Goal: Navigation & Orientation: Find specific page/section

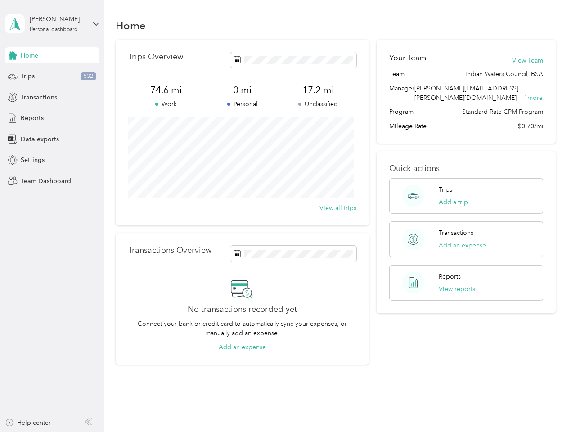
click at [285, 216] on div "Trips Overview 74.6 mi Work 0 mi Personal 17.2 mi Unclassified View all trips" at bounding box center [242, 133] width 253 height 186
click at [52, 24] on div "[PERSON_NAME]" at bounding box center [58, 18] width 56 height 9
click at [52, 55] on div "You’re signed in as [PERSON_NAME][EMAIL_ADDRESS][PERSON_NAME][DOMAIN_NAME] Team…" at bounding box center [150, 79] width 291 height 92
click at [13, 55] on div "You’re signed in as [PERSON_NAME][EMAIL_ADDRESS][PERSON_NAME][DOMAIN_NAME] Team…" at bounding box center [150, 79] width 291 height 92
click at [52, 77] on div "Trips 532" at bounding box center [52, 76] width 95 height 16
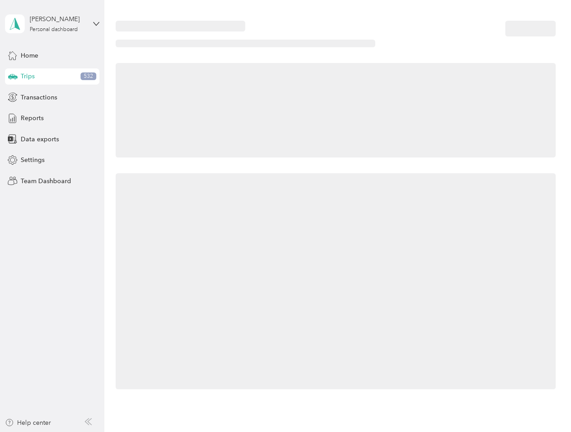
click at [13, 77] on icon at bounding box center [12, 76] width 9 height 5
click at [52, 97] on span "Transactions" at bounding box center [39, 97] width 36 height 9
click at [13, 97] on icon at bounding box center [13, 97] width 10 height 10
click at [52, 118] on div "Reports" at bounding box center [52, 118] width 95 height 16
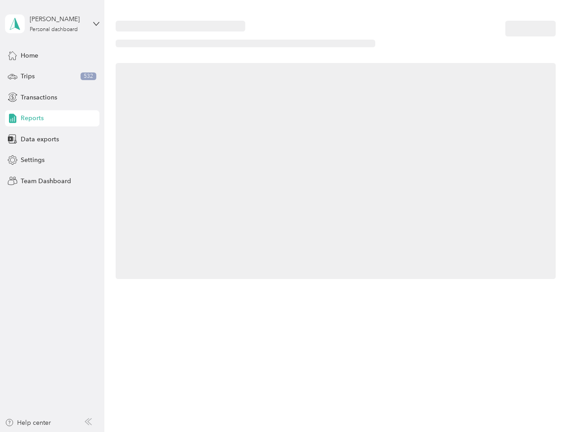
click at [13, 118] on icon at bounding box center [13, 118] width 10 height 10
